Goal: Task Accomplishment & Management: Complete application form

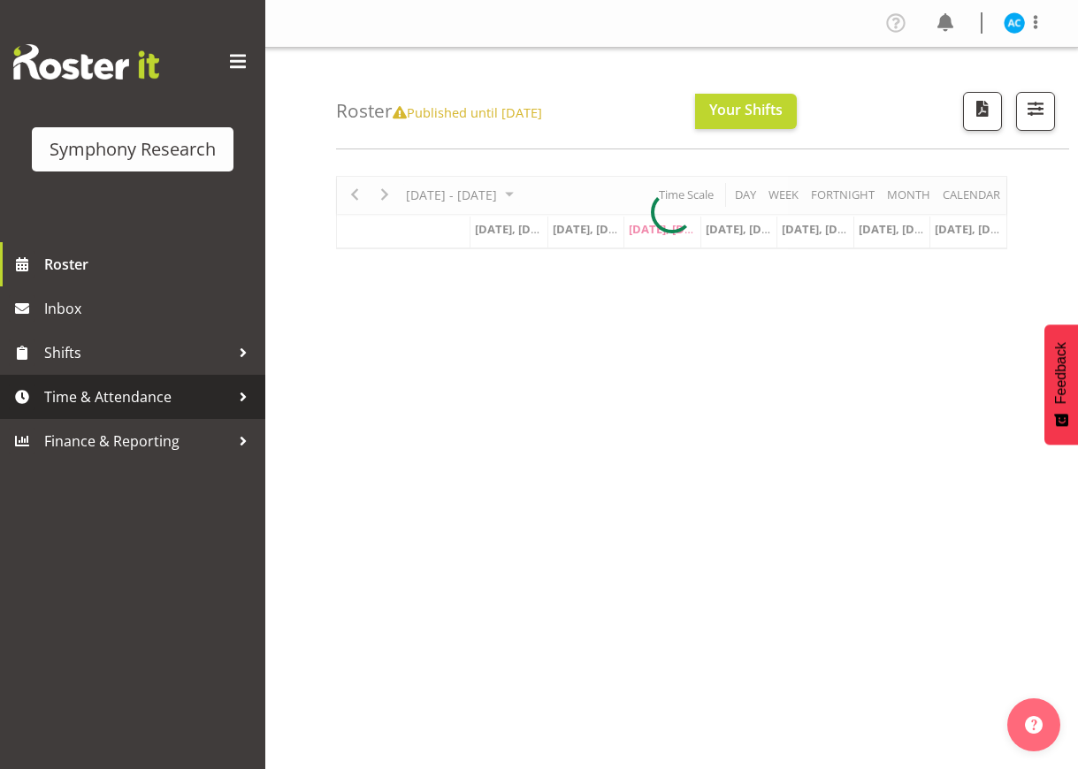
click at [146, 391] on span "Time & Attendance" at bounding box center [137, 397] width 186 height 27
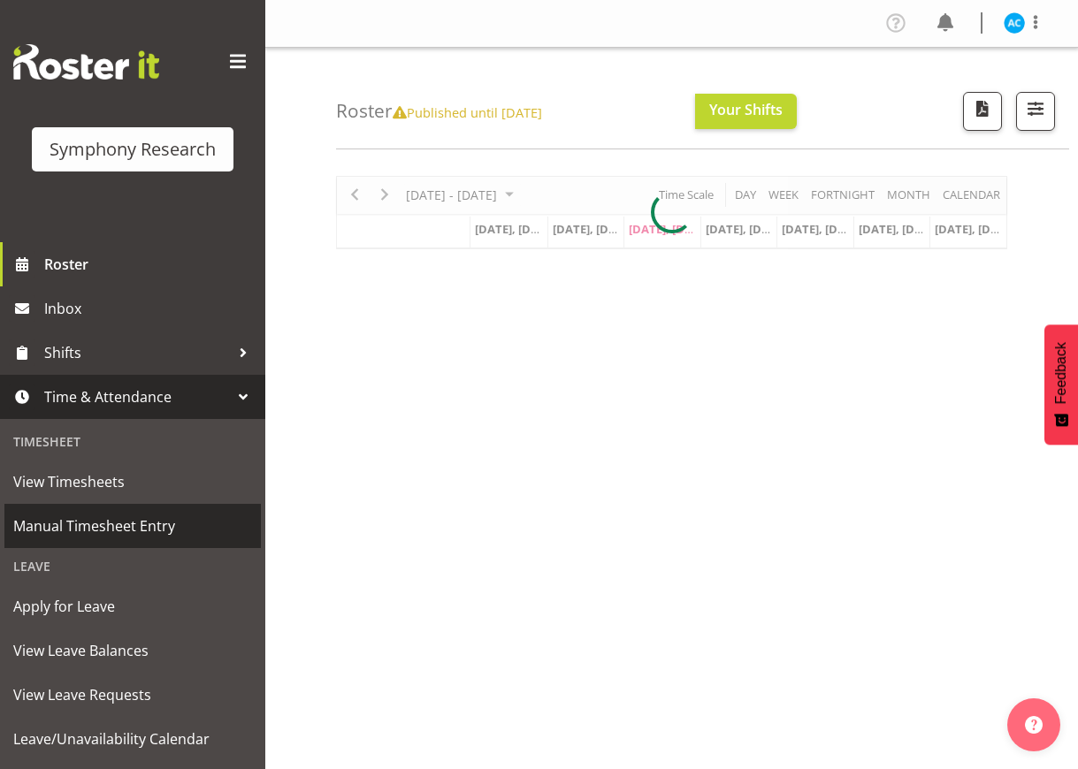
click at [116, 531] on span "Manual Timesheet Entry" at bounding box center [132, 526] width 239 height 27
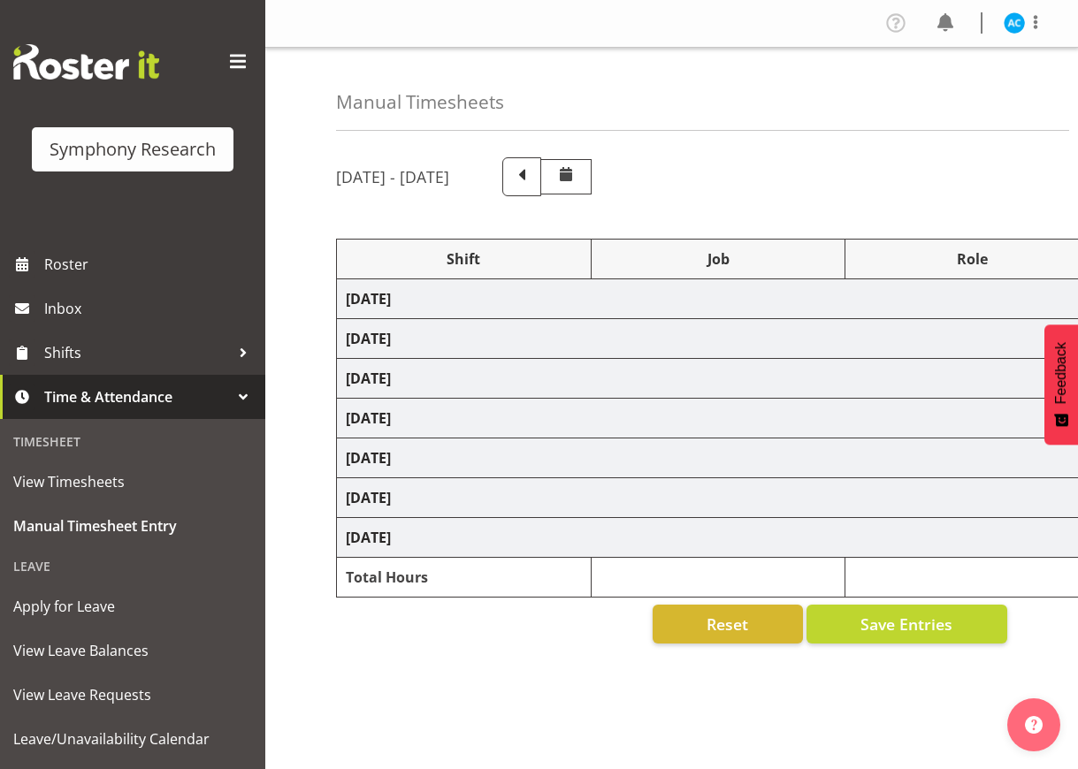
select select "26078"
select select "10499"
select select "47"
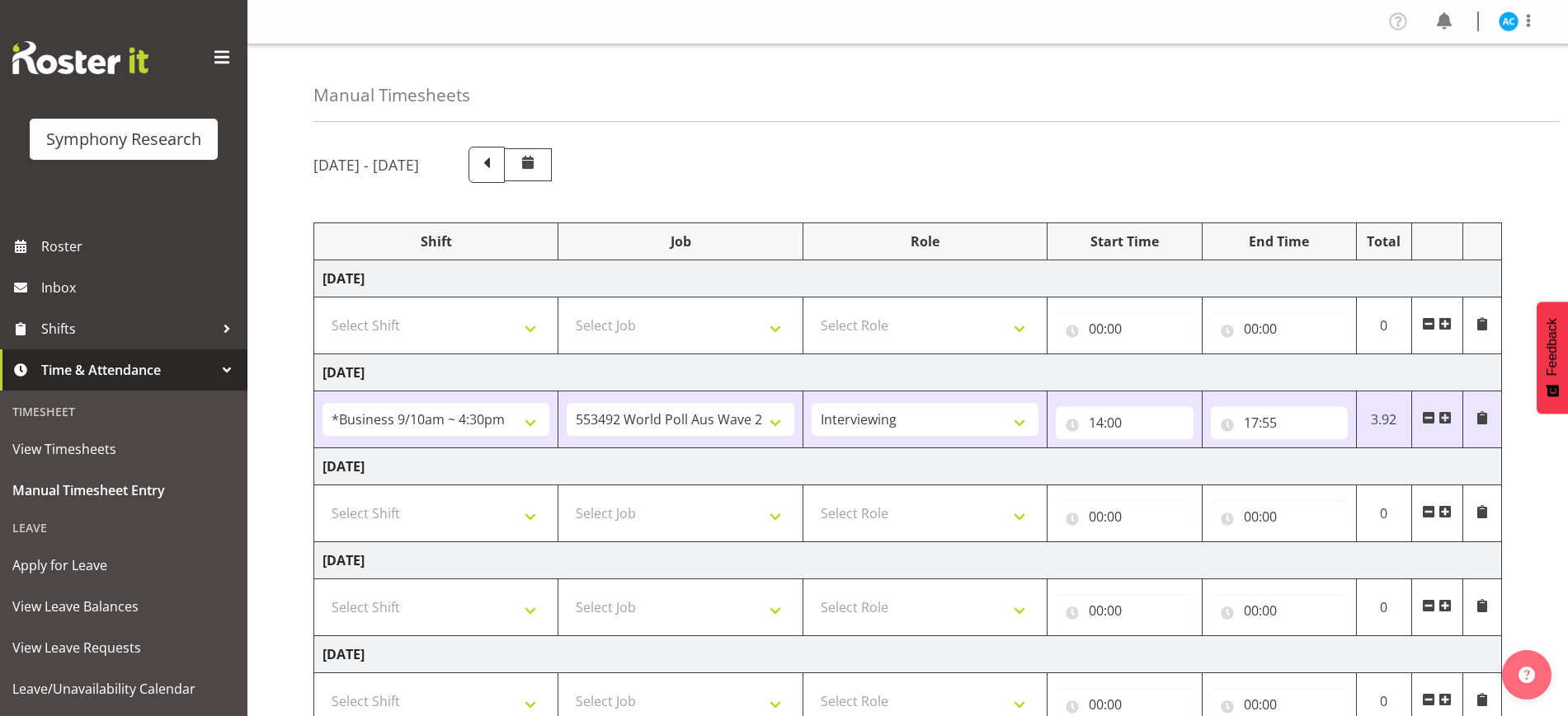
click at [1005, 513] on span at bounding box center [1445, 512] width 13 height 13
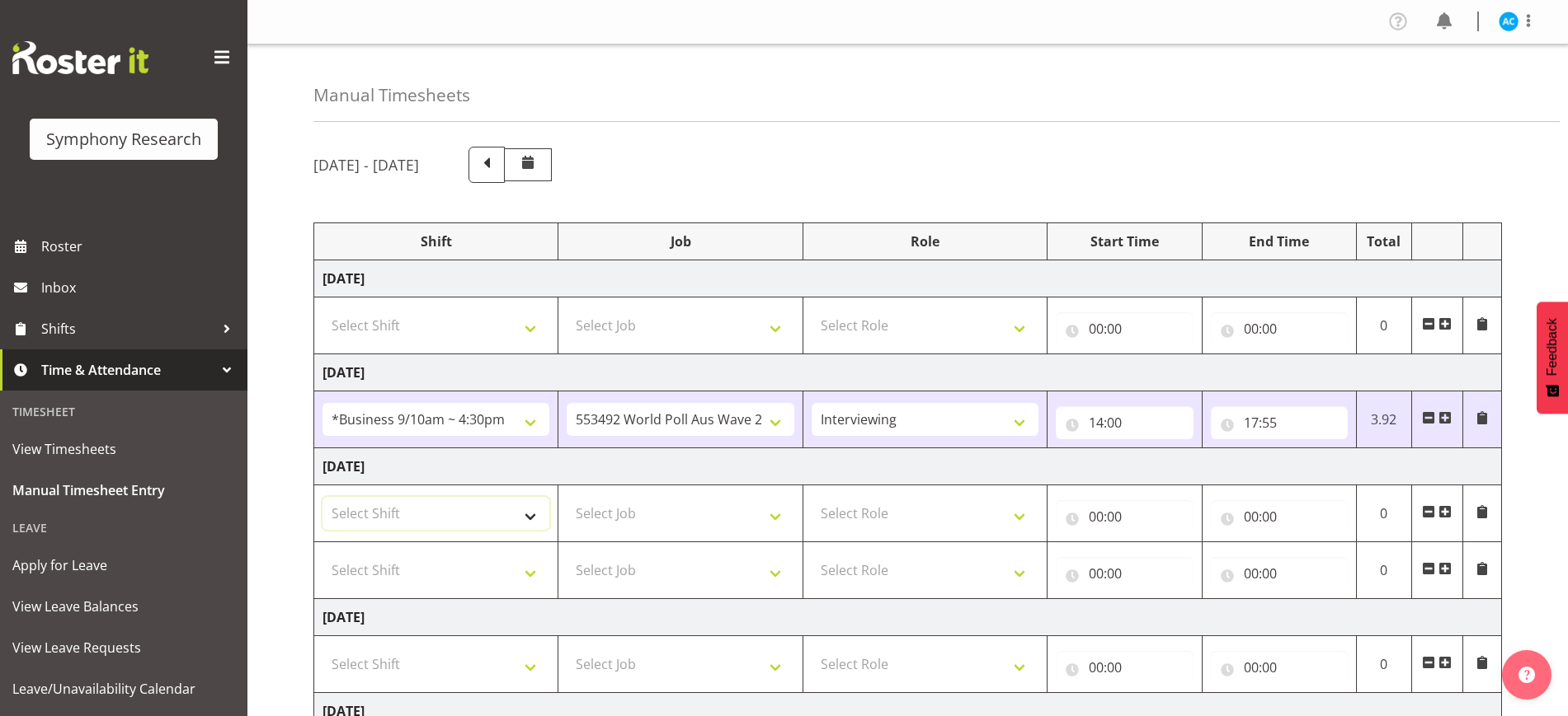
click at [517, 503] on select "Select Shift !!Weekend Residential (Roster IT Shift Label) *Business 9/10am ~ 4…" at bounding box center [436, 513] width 227 height 33
select select "26078"
click at [323, 497] on select "Select Shift !!Weekend Residential (Roster IT Shift Label) *Business 9/10am ~ 4…" at bounding box center [436, 513] width 227 height 33
click at [390, 558] on select "Select Shift !!Weekend Residential (Roster IT Shift Label) *Business 9/10am ~ 4…" at bounding box center [436, 570] width 227 height 33
select select "26078"
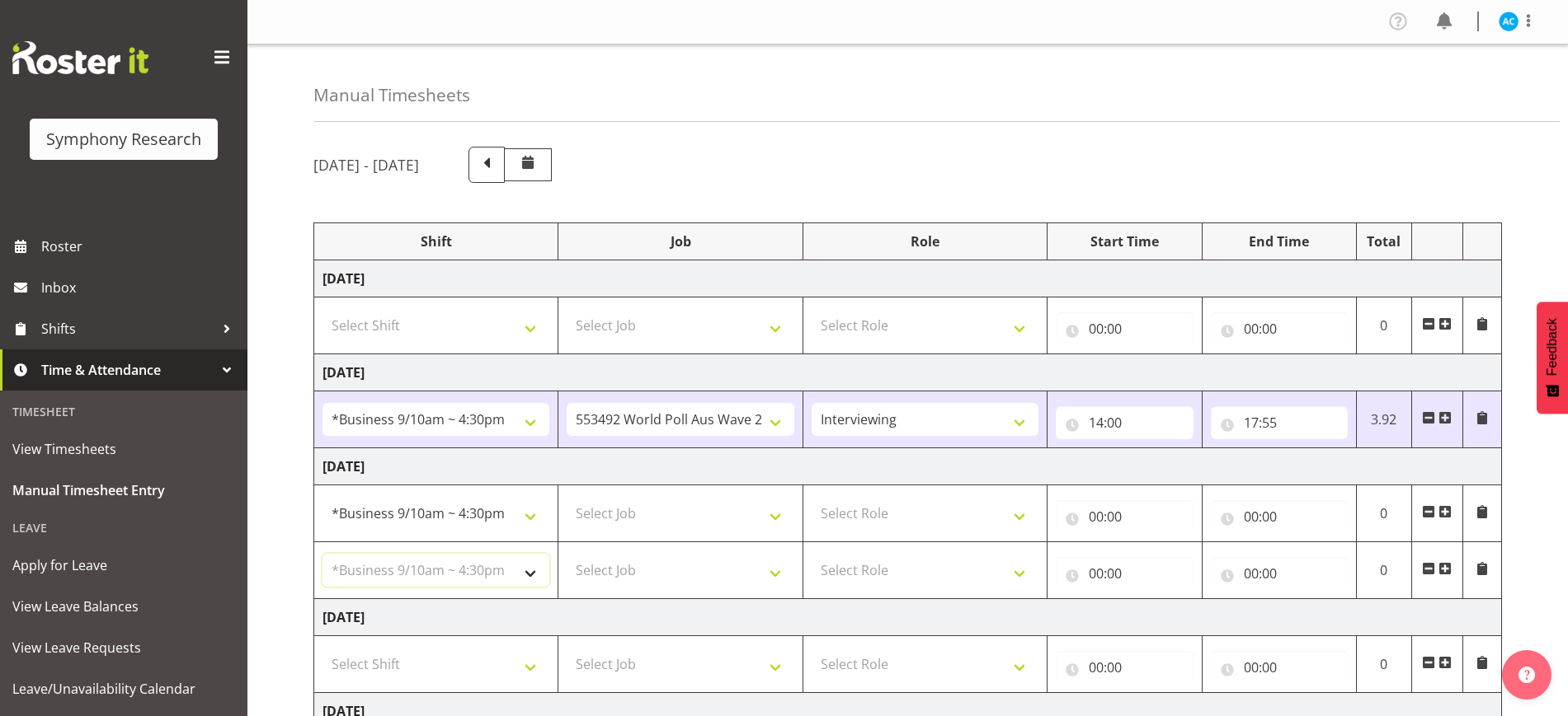
click at [323, 554] on select "Select Shift !!Weekend Residential (Roster IT Shift Label) *Business 9/10am ~ 4…" at bounding box center [436, 570] width 227 height 33
click at [637, 518] on select "Select Job 550060 IF Admin 553492 World Poll Aus Wave 2 Main 2025 553493 World …" at bounding box center [680, 513] width 227 height 33
select select "10499"
click at [567, 497] on select "Select Job 550060 IF Admin 553492 World Poll Aus Wave 2 Main 2025 553493 World …" at bounding box center [680, 513] width 227 height 33
click at [743, 576] on select "Select Job 550060 IF Admin 553492 World Poll Aus Wave 2 Main 2025 553493 World …" at bounding box center [680, 570] width 227 height 33
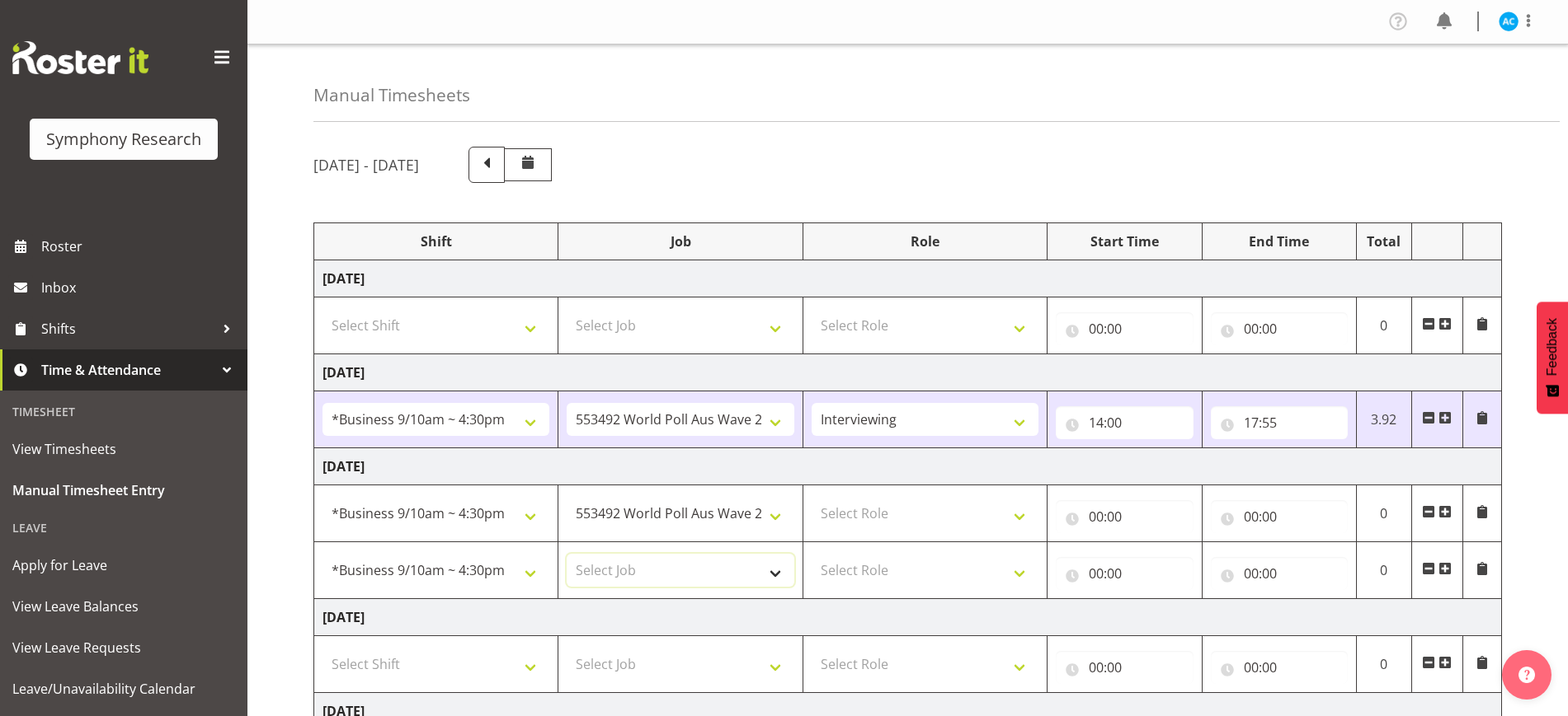
select select "10499"
click at [567, 554] on select "Select Job 550060 IF Admin 553492 World Poll Aus Wave 2 Main 2025 553493 World …" at bounding box center [680, 570] width 227 height 33
click at [967, 527] on select "Select Role Briefing Interviewing" at bounding box center [924, 513] width 227 height 33
select select "47"
click at [812, 497] on select "Select Role Briefing Interviewing" at bounding box center [924, 513] width 227 height 33
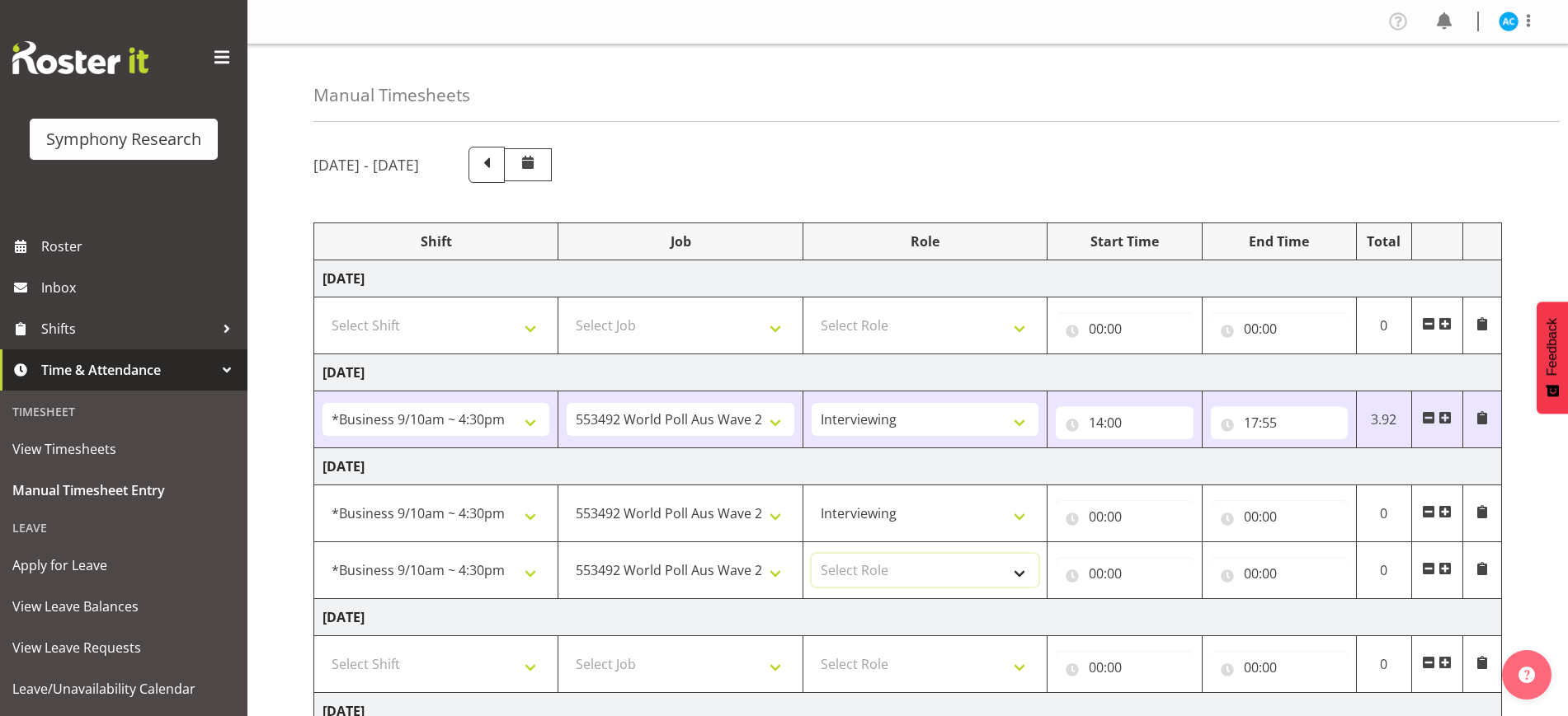
click at [951, 574] on select "Select Role Briefing Interviewing" at bounding box center [924, 570] width 227 height 33
select select "47"
click at [812, 554] on select "Select Role Briefing Interviewing" at bounding box center [924, 570] width 227 height 33
click at [1005, 509] on input "00:00" at bounding box center [1124, 516] width 137 height 33
click at [1005, 559] on select "00 01 02 03 04 05 06 07 08 09 10 11 12 13 14 15 16 17 18 19 20 21 22 23" at bounding box center [1169, 559] width 37 height 33
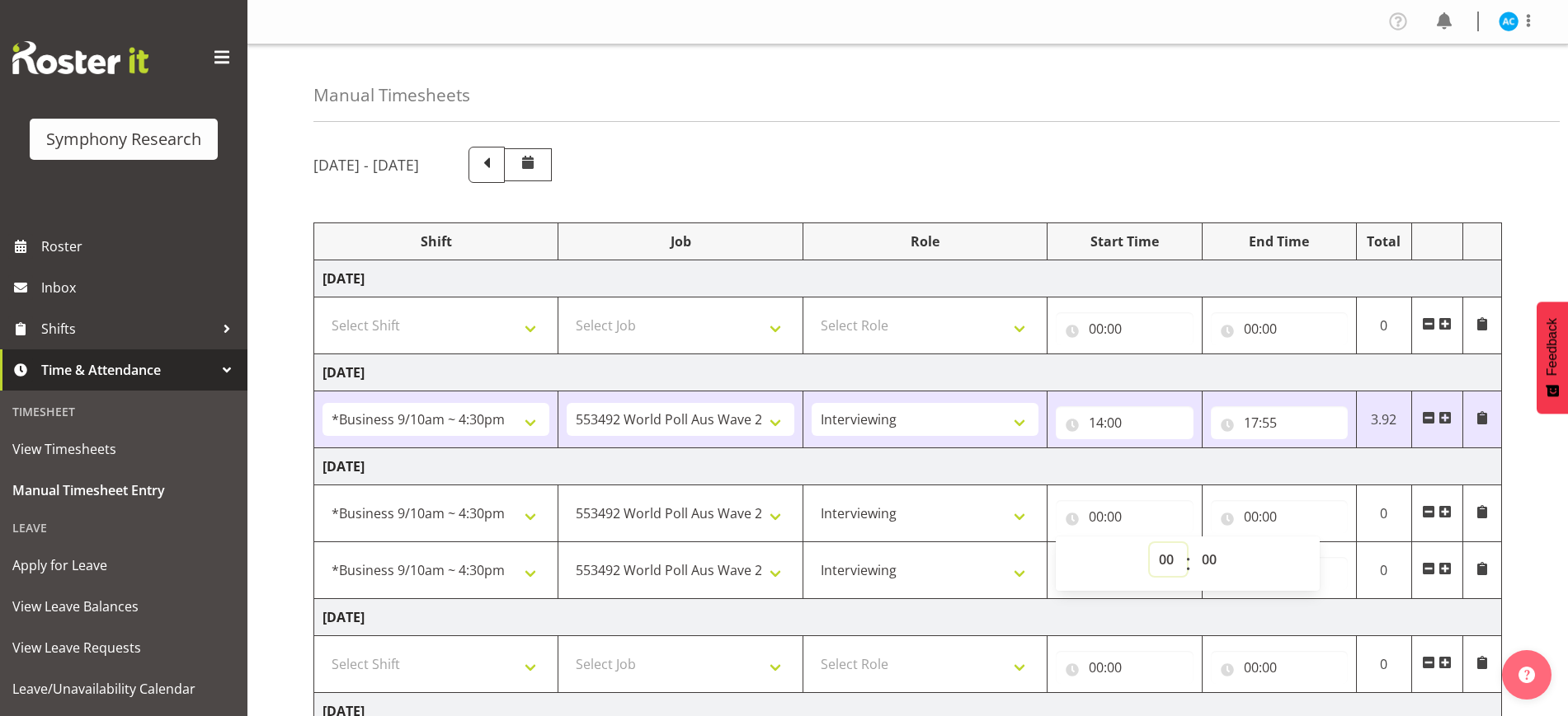
select select "14"
type input "14:00"
click at [1005, 511] on input "00:00" at bounding box center [1279, 516] width 137 height 33
select select "10"
type input "10:00"
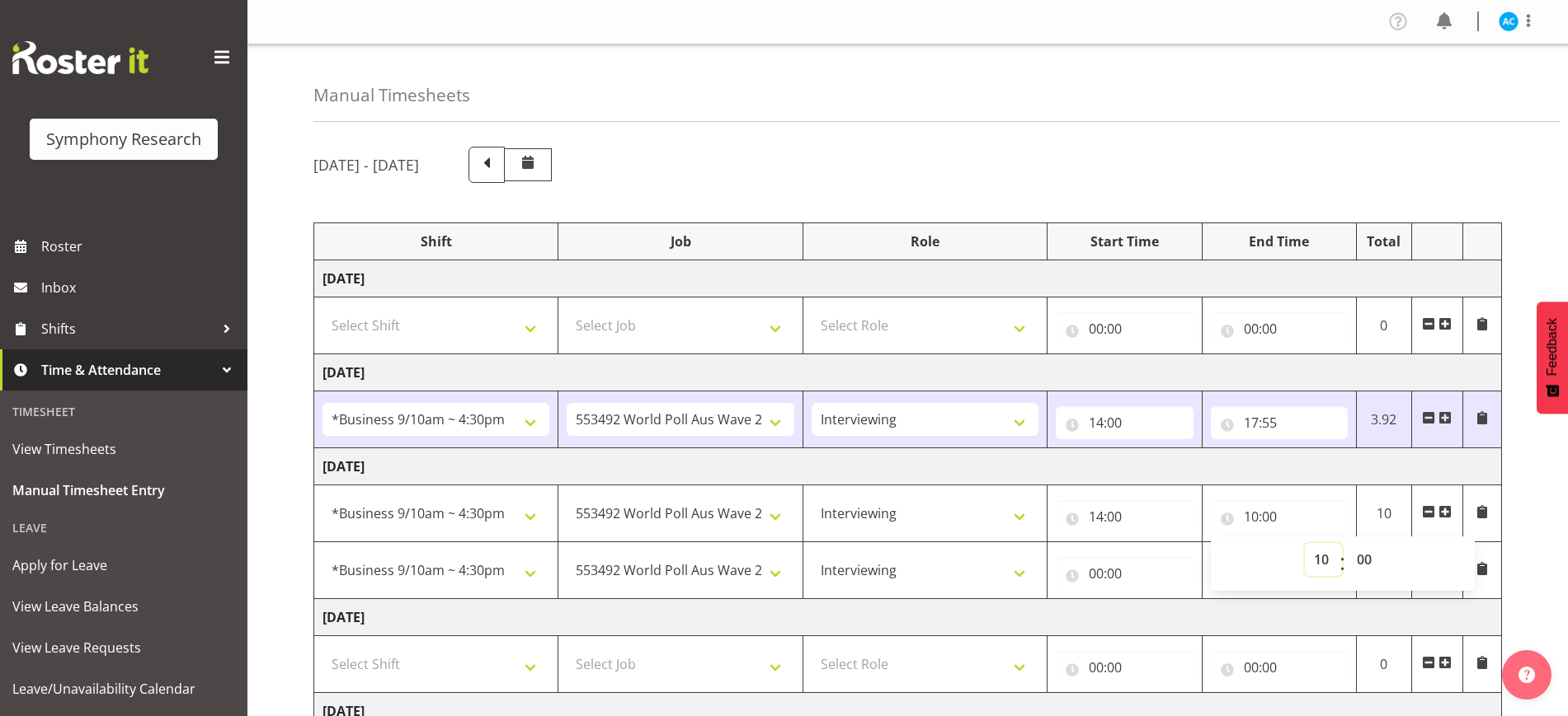
select select "17"
type input "17:00"
select select "40"
type input "17:40"
select select "46"
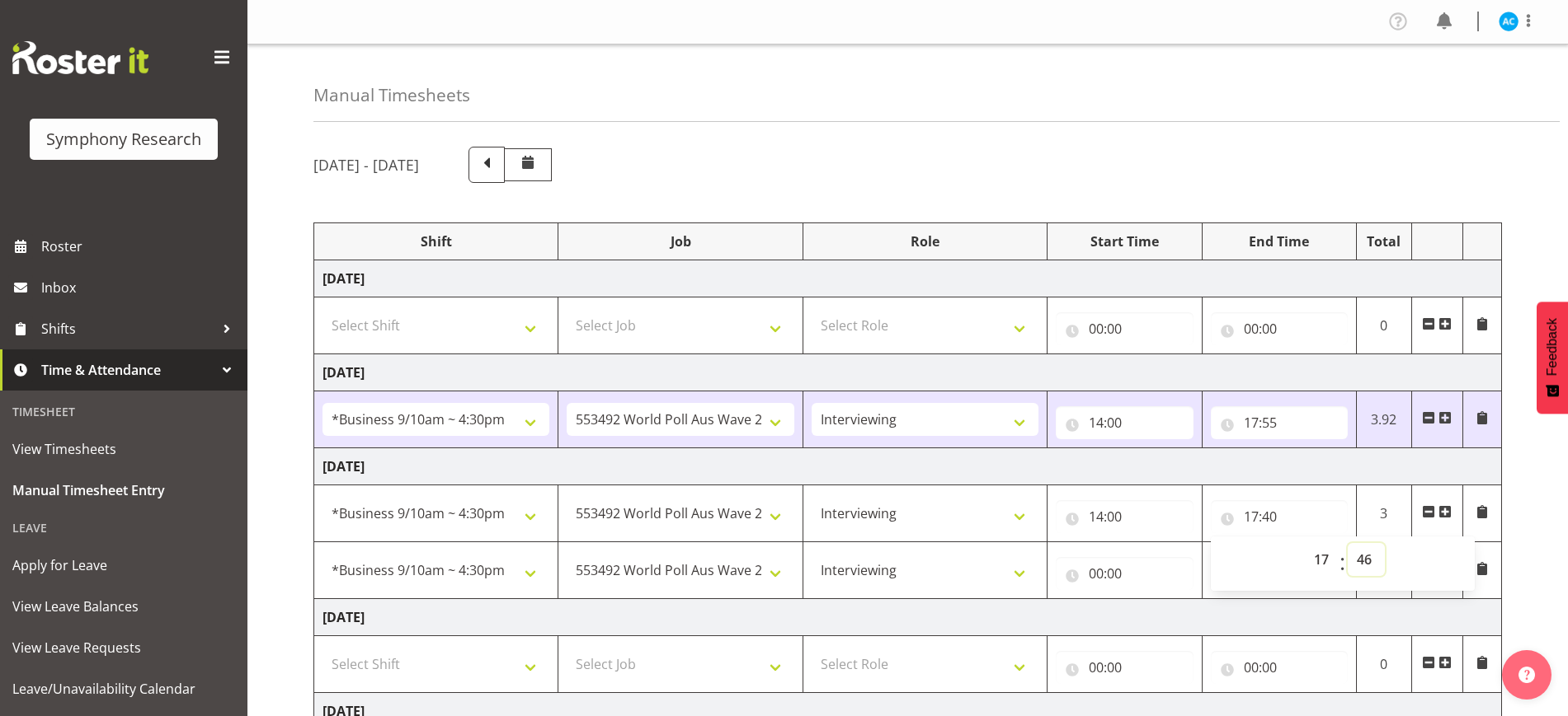
type input "17:46"
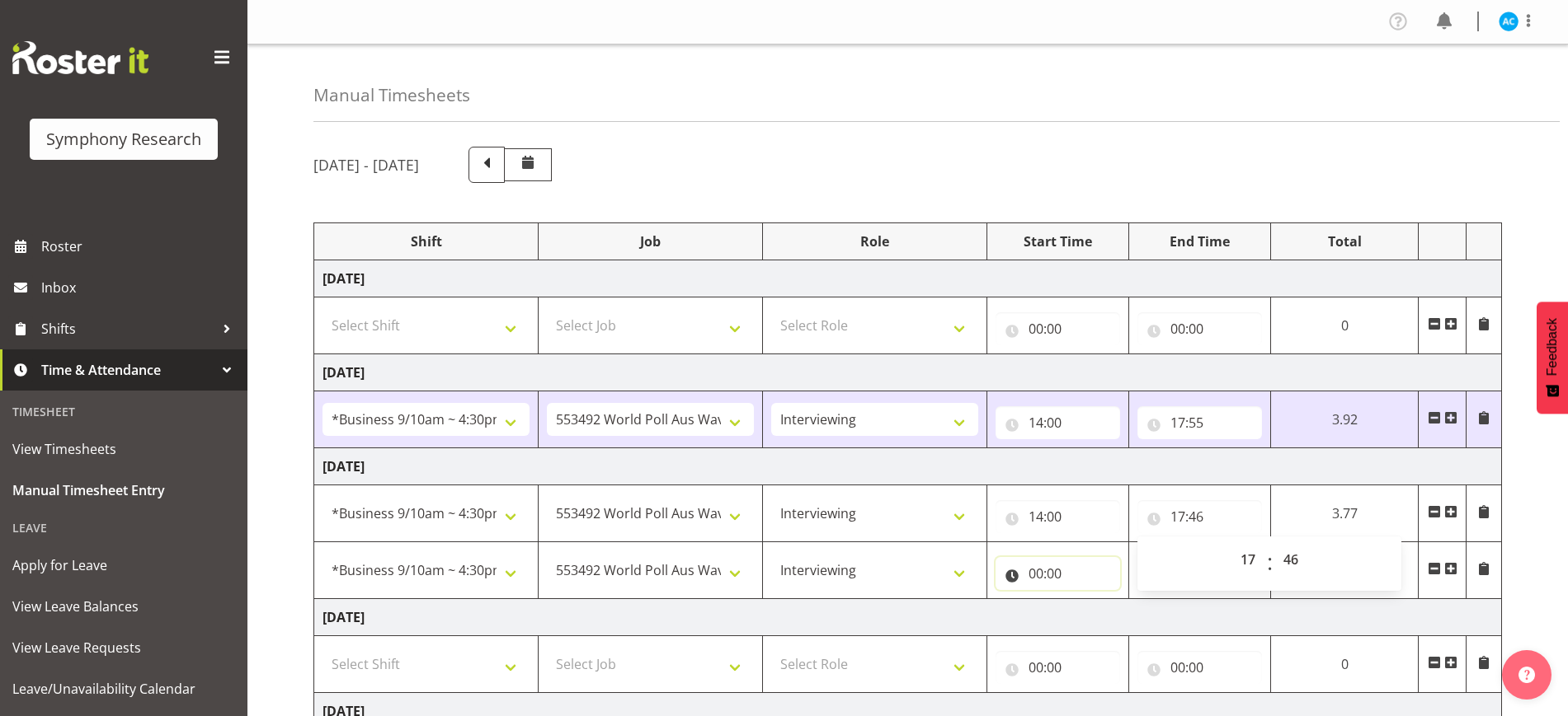
click at [1005, 575] on input "00:00" at bounding box center [1058, 573] width 125 height 33
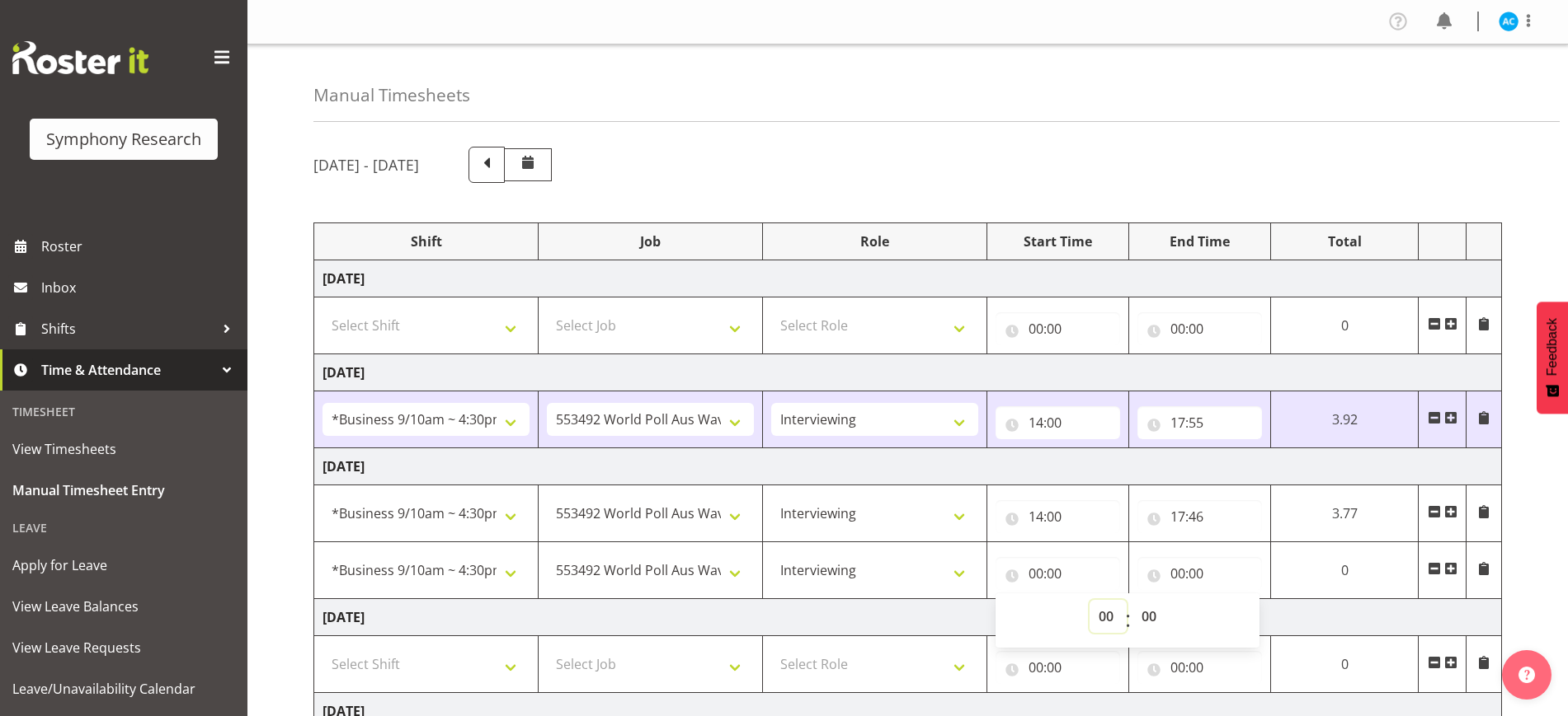
select select "10"
type input "10:00"
select select "18"
type input "18:00"
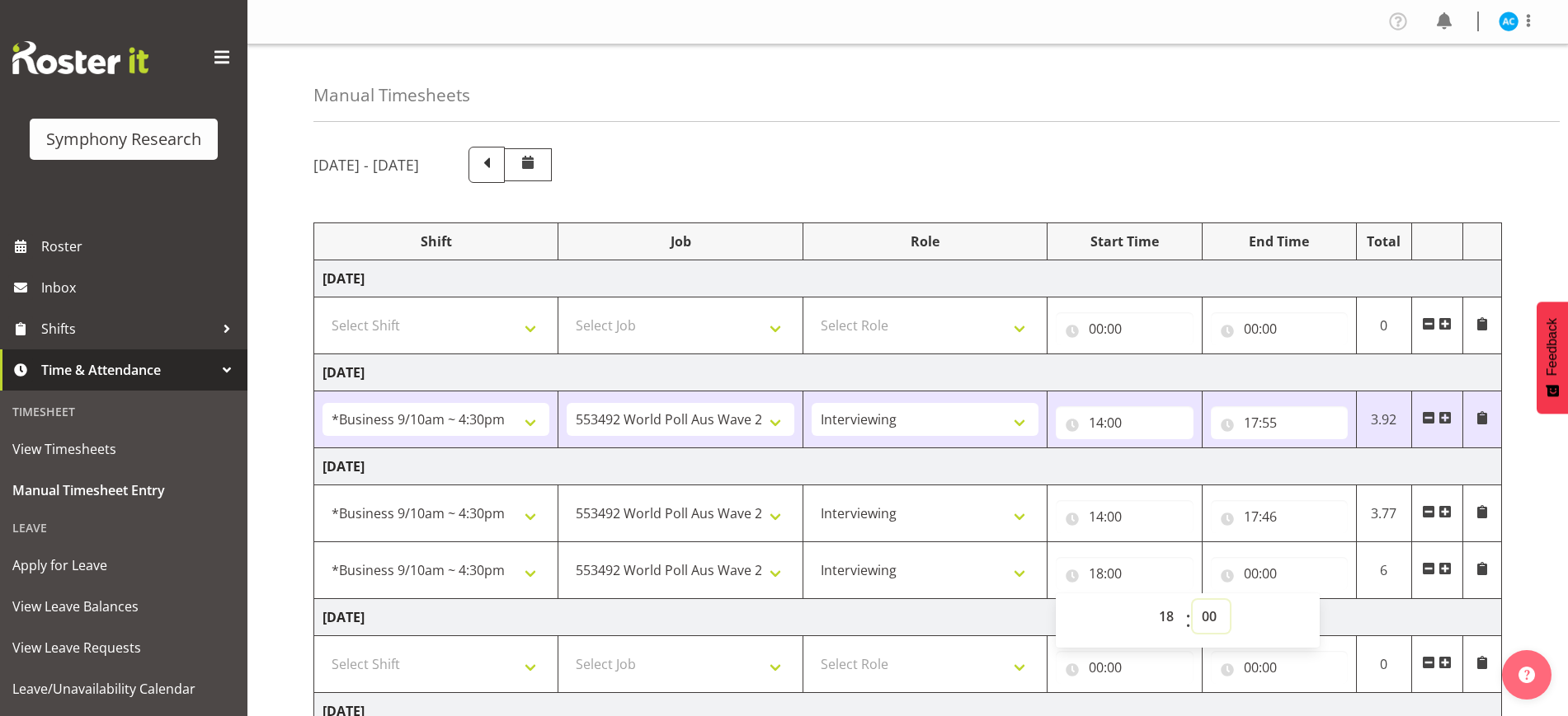
select select "10"
type input "18:10"
select select "16"
type input "18:16"
click at [1005, 576] on input "00:00" at bounding box center [1279, 573] width 137 height 33
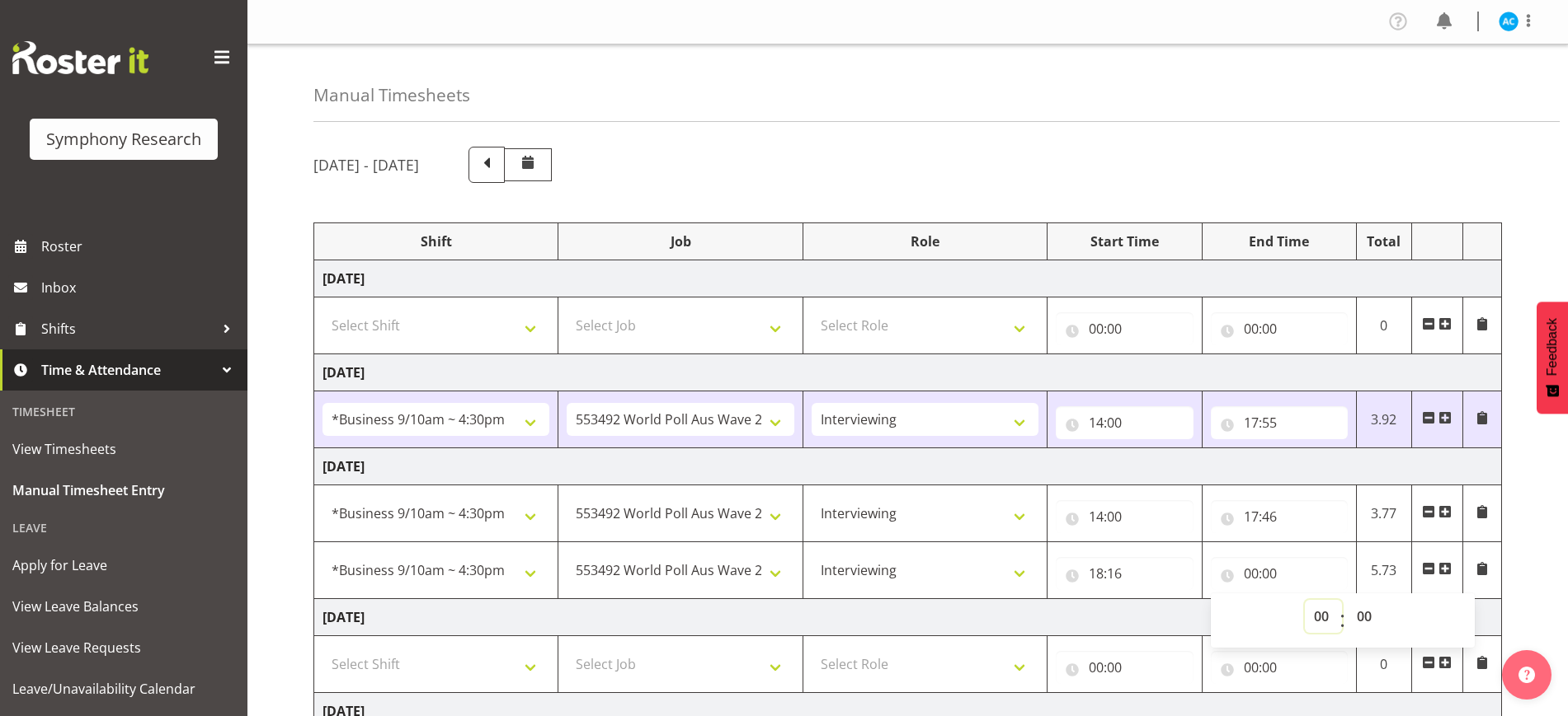
click at [1005, 625] on select "00 01 02 03 04 05 06 07 08 09 10 11 12 13 14 15 16 17 18 19 20 21 22 23" at bounding box center [1324, 616] width 37 height 33
select select "22"
click at [1005, 600] on select "00 01 02 03 04 05 06 07 08 09 10 11 12 13 14 15 16 17 18 19 20 21 22 23" at bounding box center [1324, 616] width 37 height 33
type input "22:00"
select select "21"
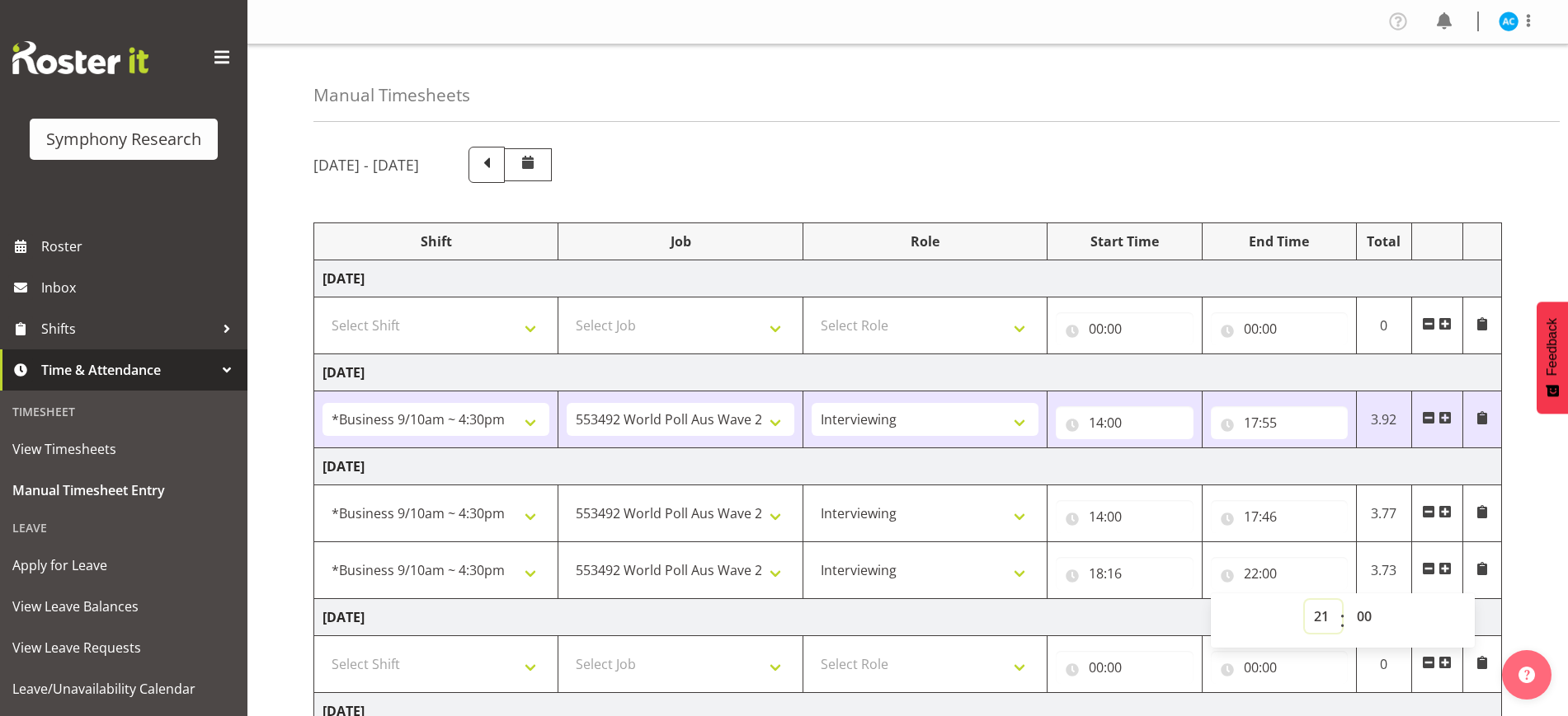
type input "21:00"
select select "20"
type input "20:00"
select select "19"
type input "19:00"
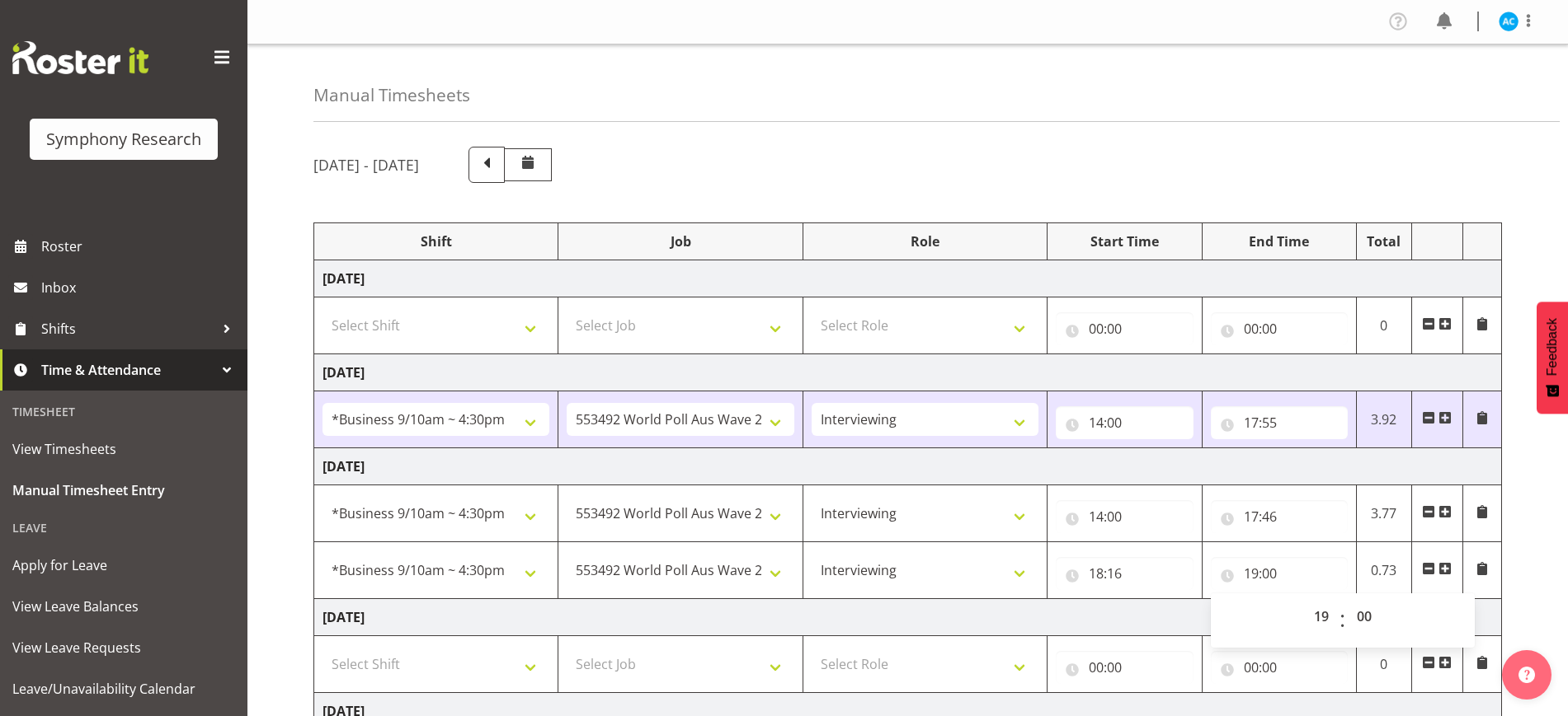
click at [1005, 586] on div "[DATE] - [DATE] Shift Job Role Start Time End Time Total [DATE] Select Shift !!…" at bounding box center [940, 600] width 1255 height 933
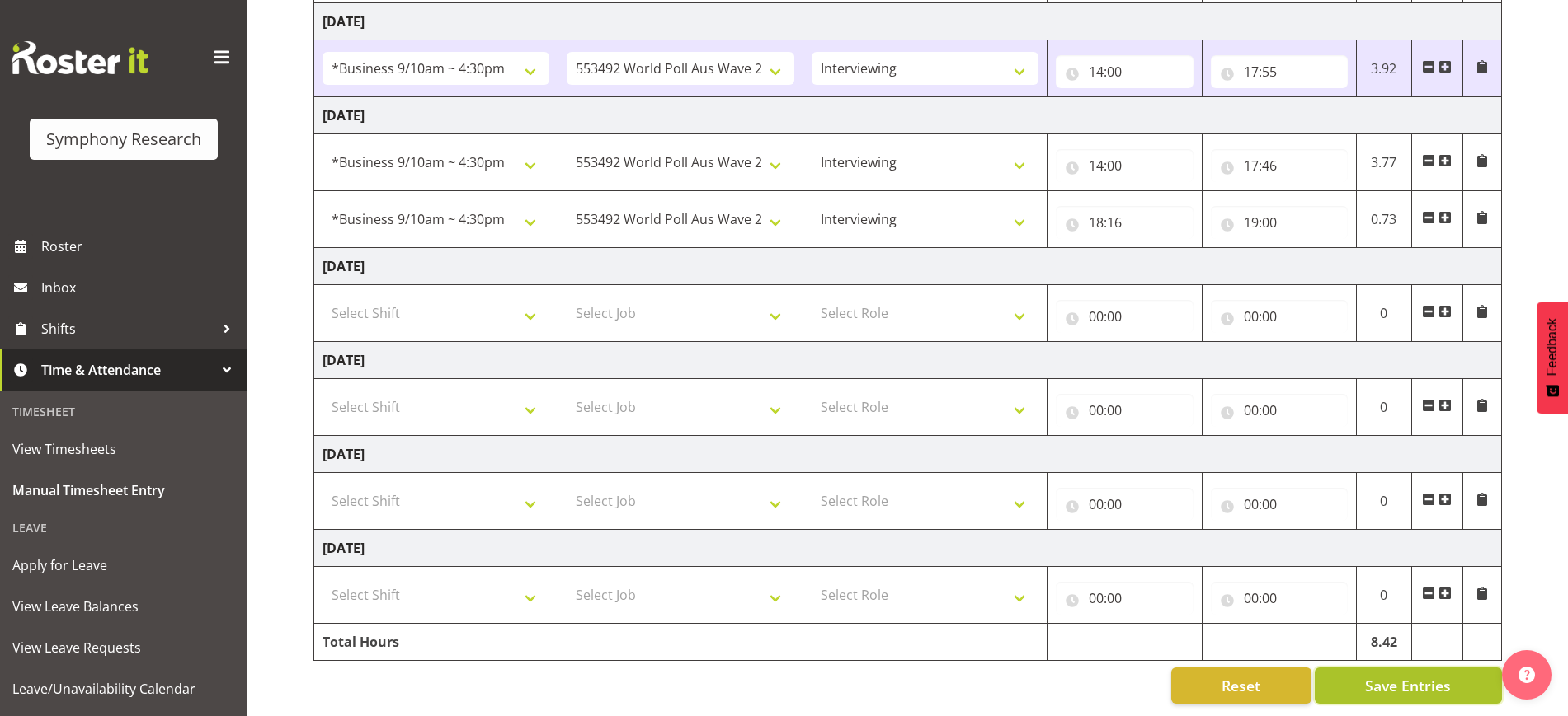
click at [1005, 680] on span "Save Entries" at bounding box center [1408, 685] width 86 height 21
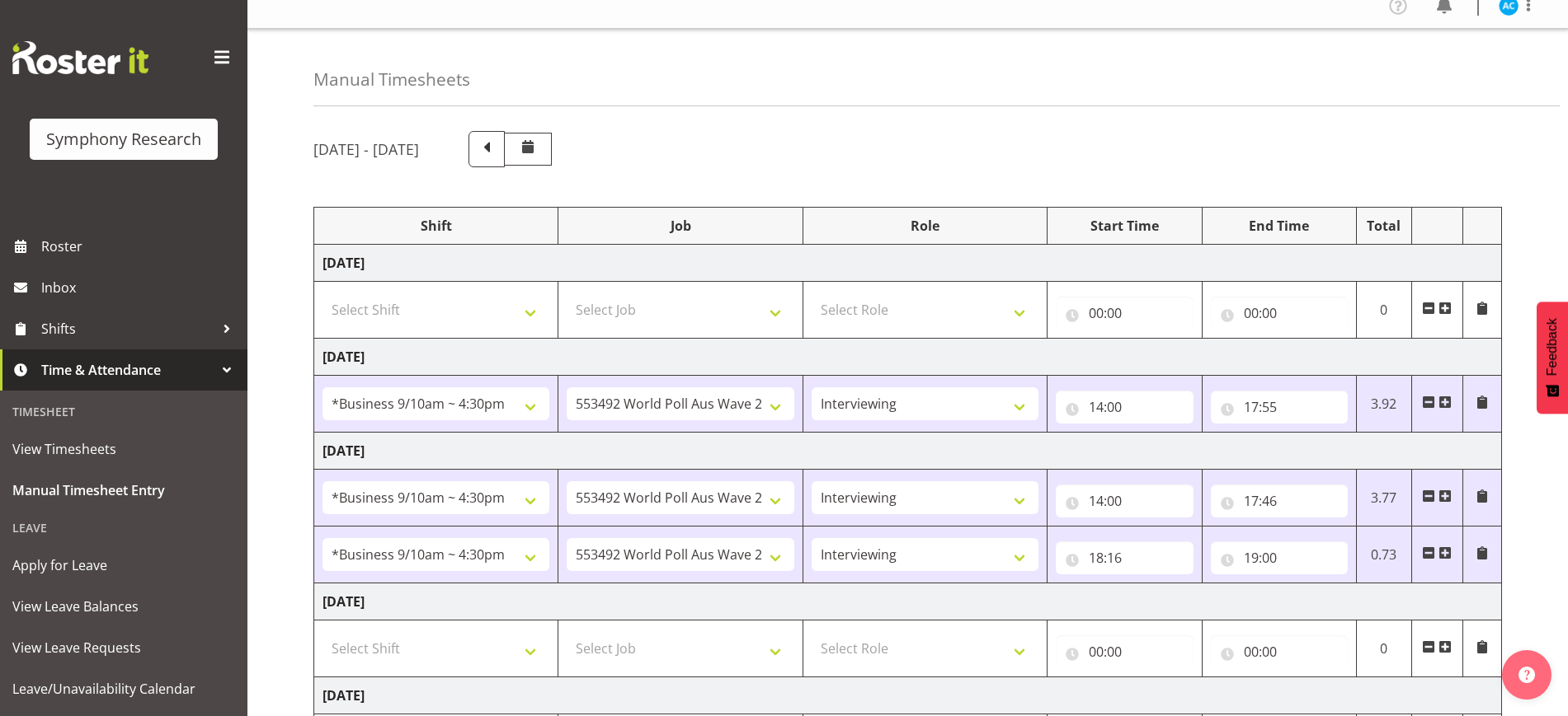
scroll to position [0, 0]
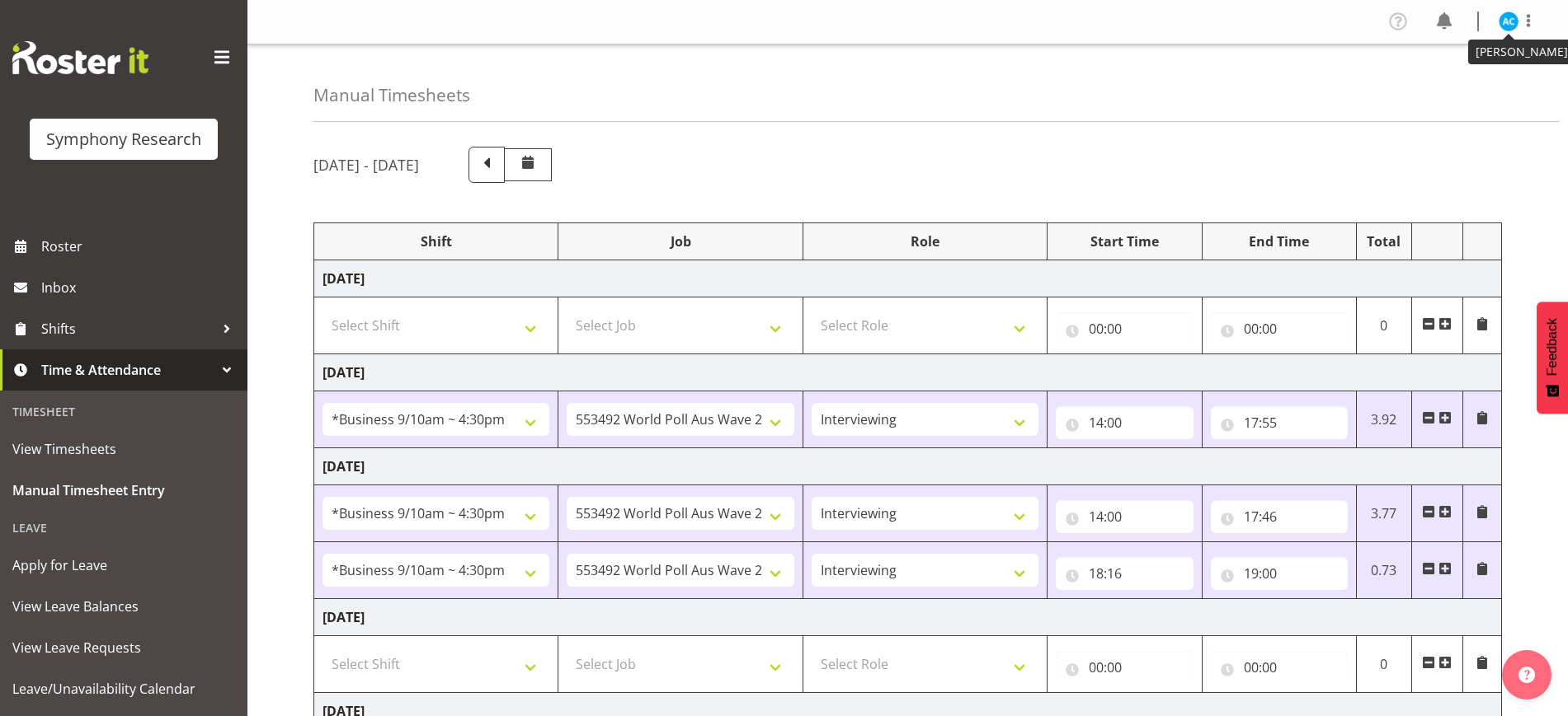
click at [1005, 21] on img at bounding box center [1508, 21] width 20 height 20
click at [1005, 82] on link "Log Out" at bounding box center [1459, 87] width 159 height 30
